Goal: Task Accomplishment & Management: Complete application form

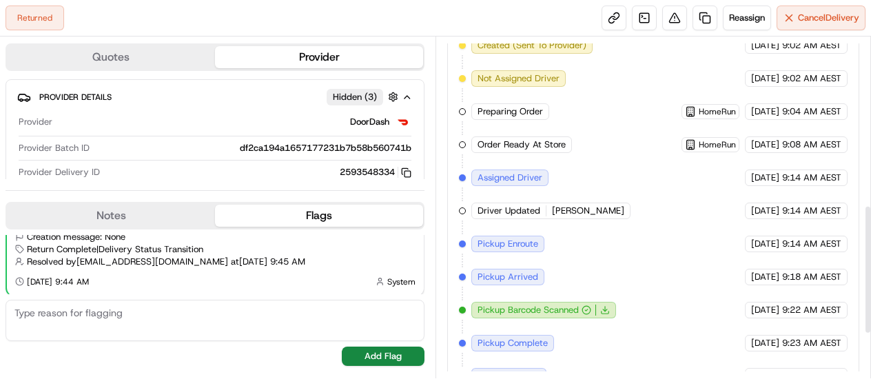
scroll to position [560, 0]
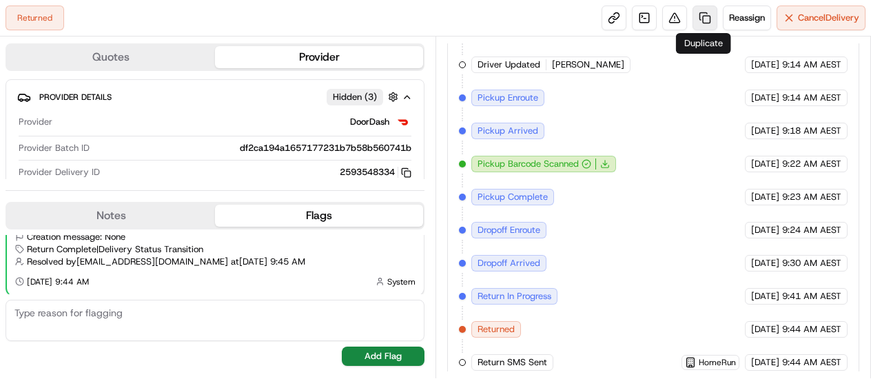
click at [700, 15] on link at bounding box center [705, 18] width 25 height 25
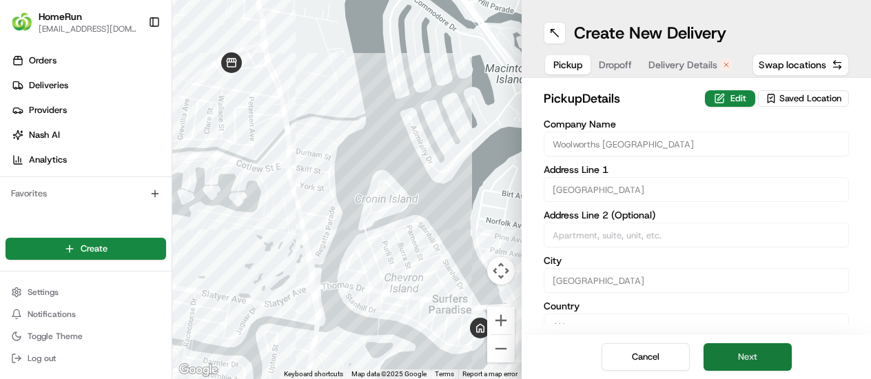
click at [732, 356] on button "Next" at bounding box center [748, 357] width 88 height 28
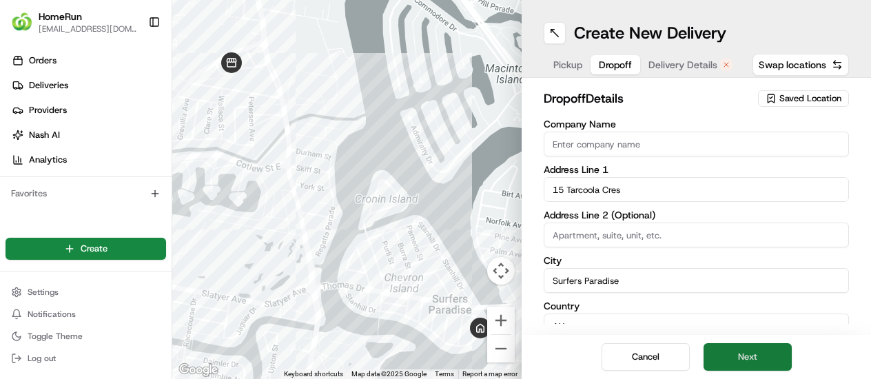
click at [732, 356] on button "Next" at bounding box center [748, 357] width 88 height 28
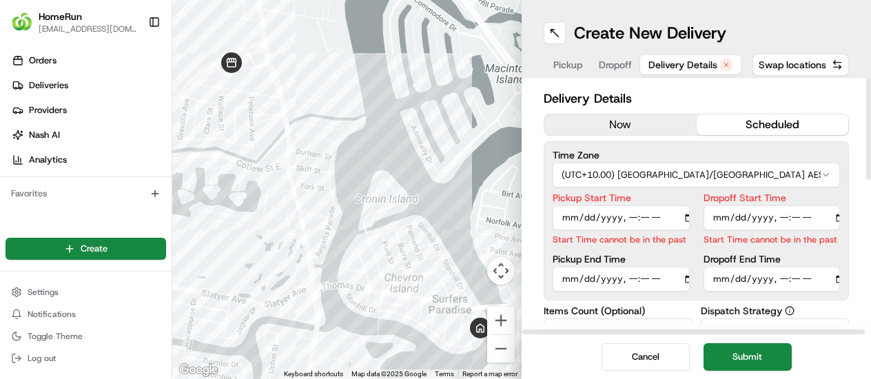
click at [630, 220] on input "Pickup Start Time" at bounding box center [621, 217] width 137 height 25
type input "[DATE]T10:00"
click at [782, 220] on input "Dropoff Start Time" at bounding box center [772, 217] width 137 height 25
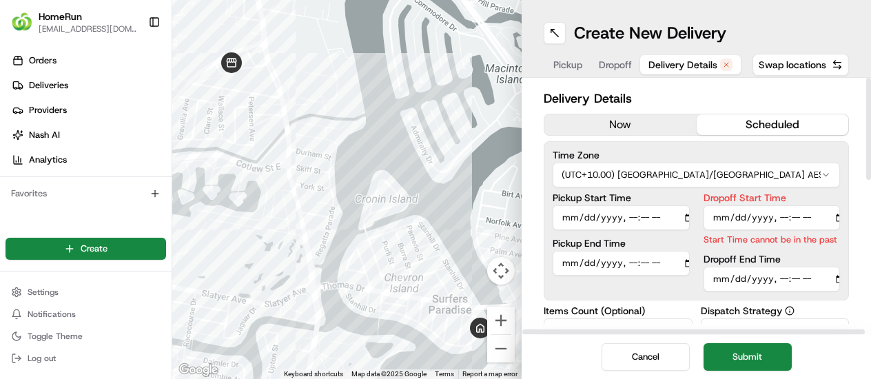
type input "[DATE]T10:03"
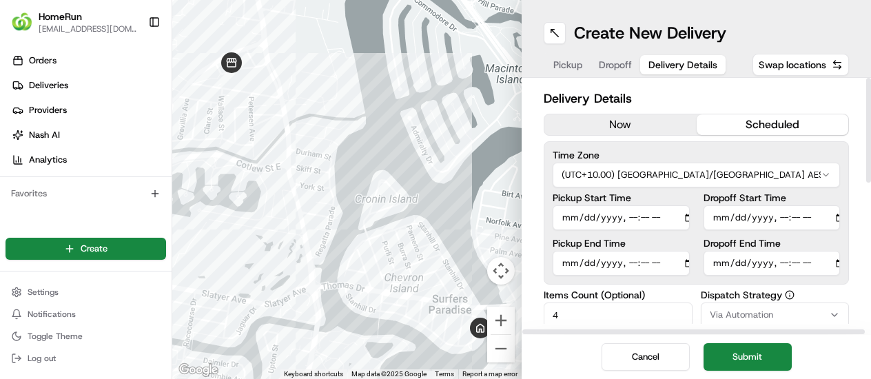
click at [796, 280] on div "Time Zone (UTC+10.00) [GEOGRAPHIC_DATA]/[GEOGRAPHIC_DATA] AEST Pickup Start Tim…" at bounding box center [696, 212] width 305 height 143
type input "[DATE]T10:05"
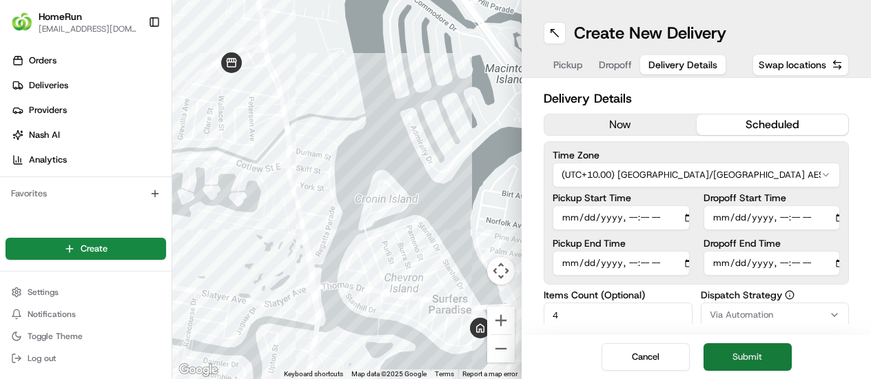
click at [751, 354] on button "Submit" at bounding box center [748, 357] width 88 height 28
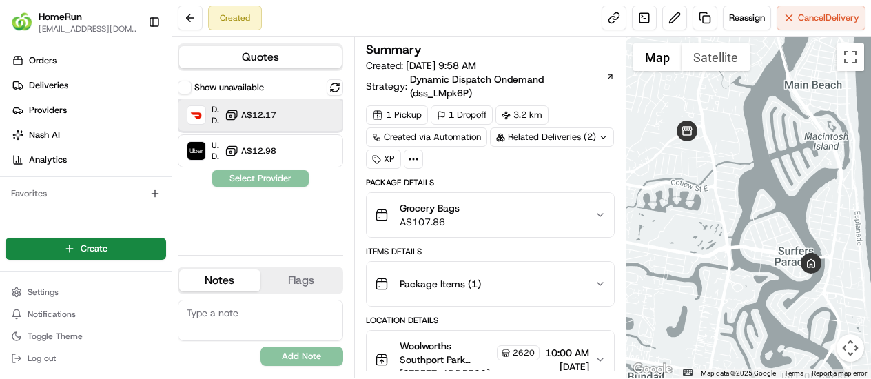
click at [294, 117] on div "DoorDash Dropoff ETA 53 minutes A$12.17" at bounding box center [260, 115] width 165 height 33
click at [272, 180] on button "Assign Provider" at bounding box center [261, 178] width 98 height 17
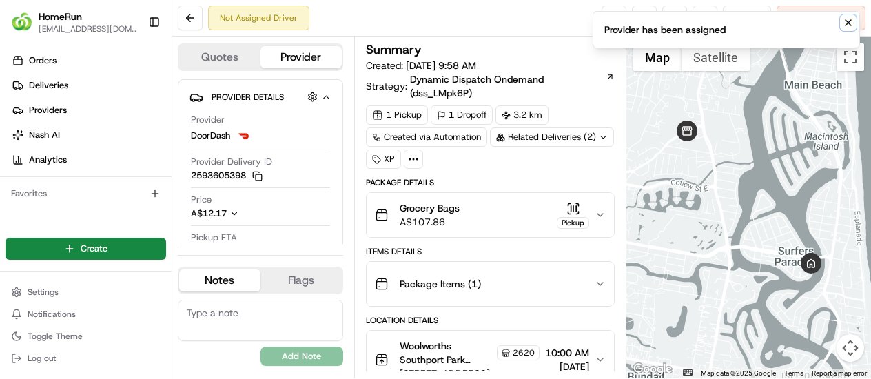
click at [848, 21] on icon "Notifications (F8)" at bounding box center [848, 22] width 11 height 11
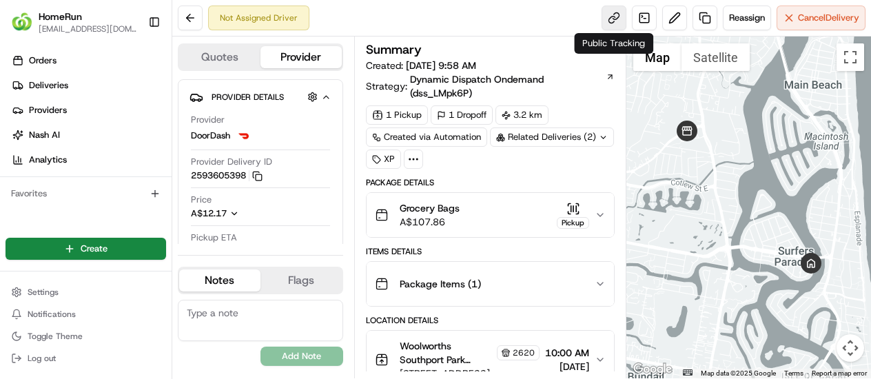
click at [611, 13] on link at bounding box center [614, 18] width 25 height 25
